Goal: Navigation & Orientation: Go to known website

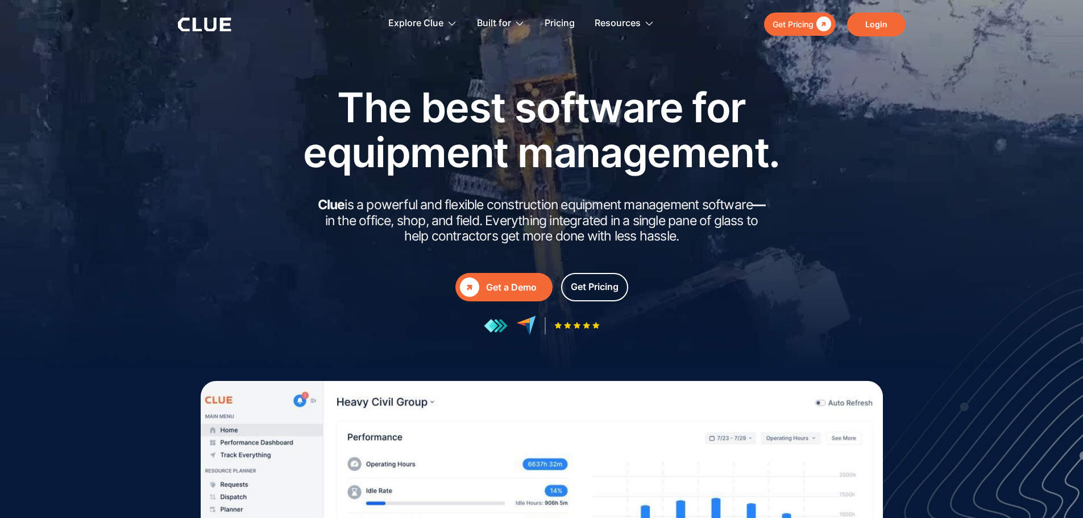
click at [856, 15] on link "Login" at bounding box center [876, 25] width 59 height 24
